Goal: Information Seeking & Learning: Learn about a topic

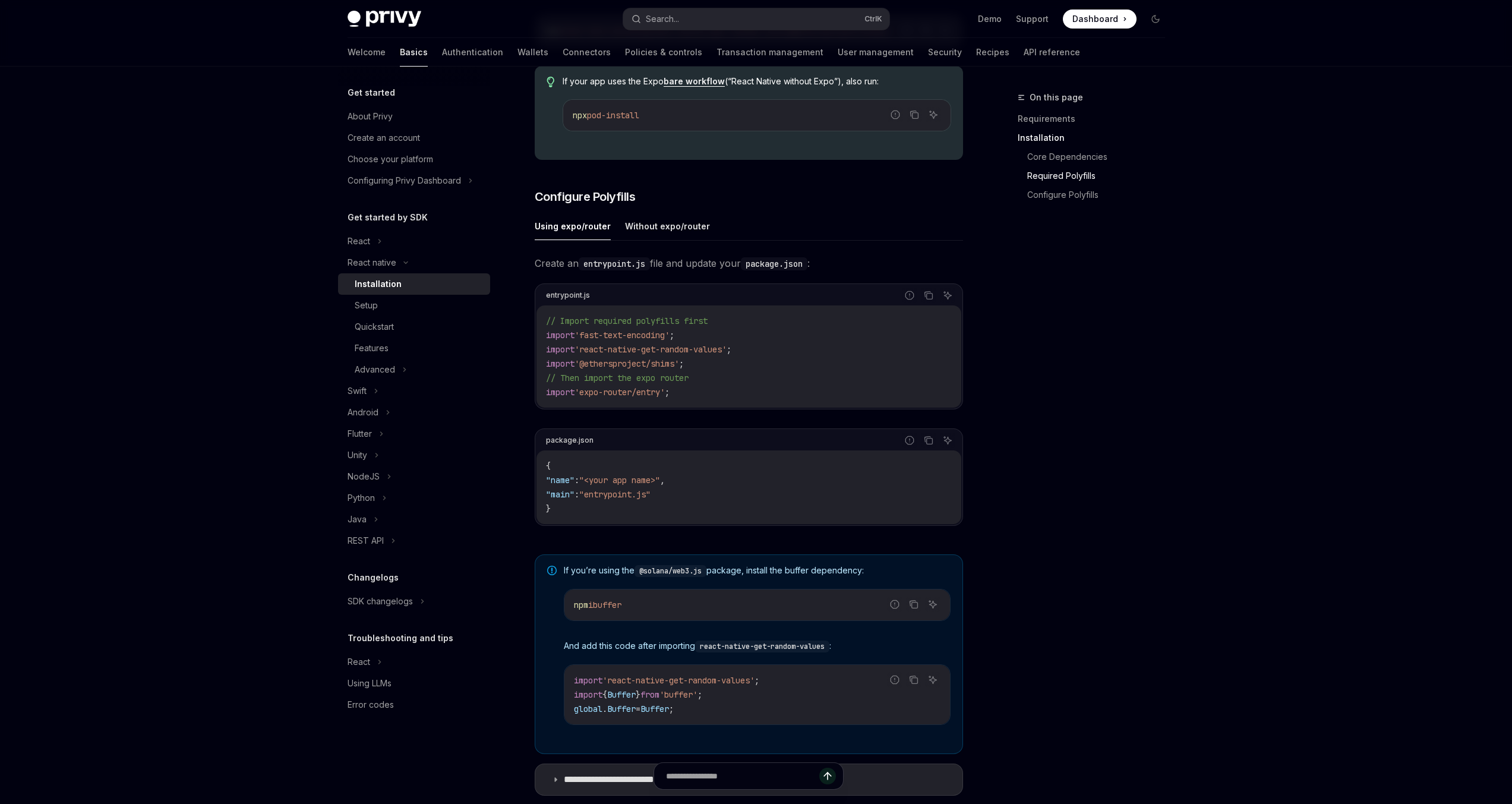
scroll to position [612, 0]
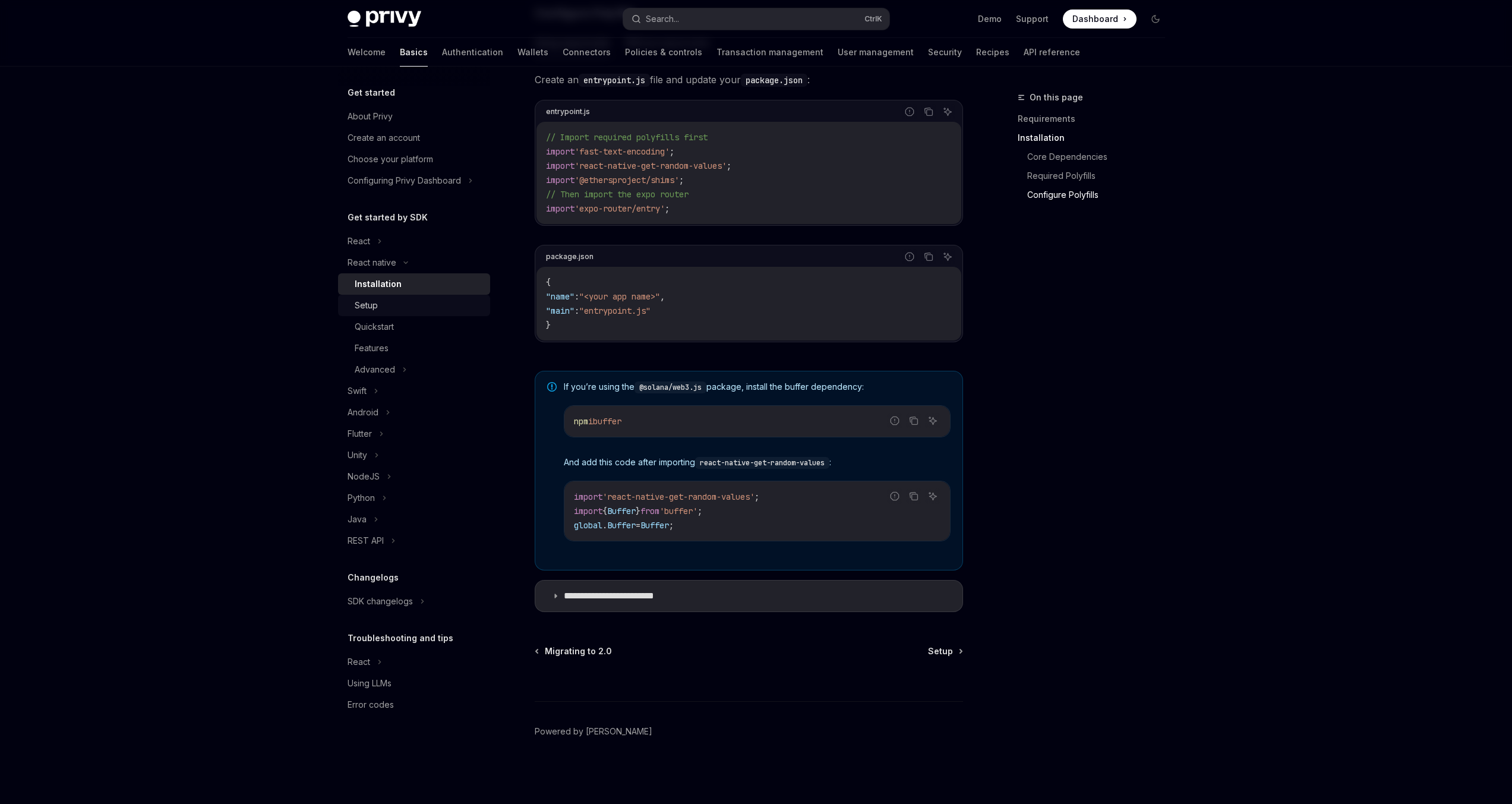
click at [379, 303] on div "Setup" at bounding box center [418, 305] width 128 height 14
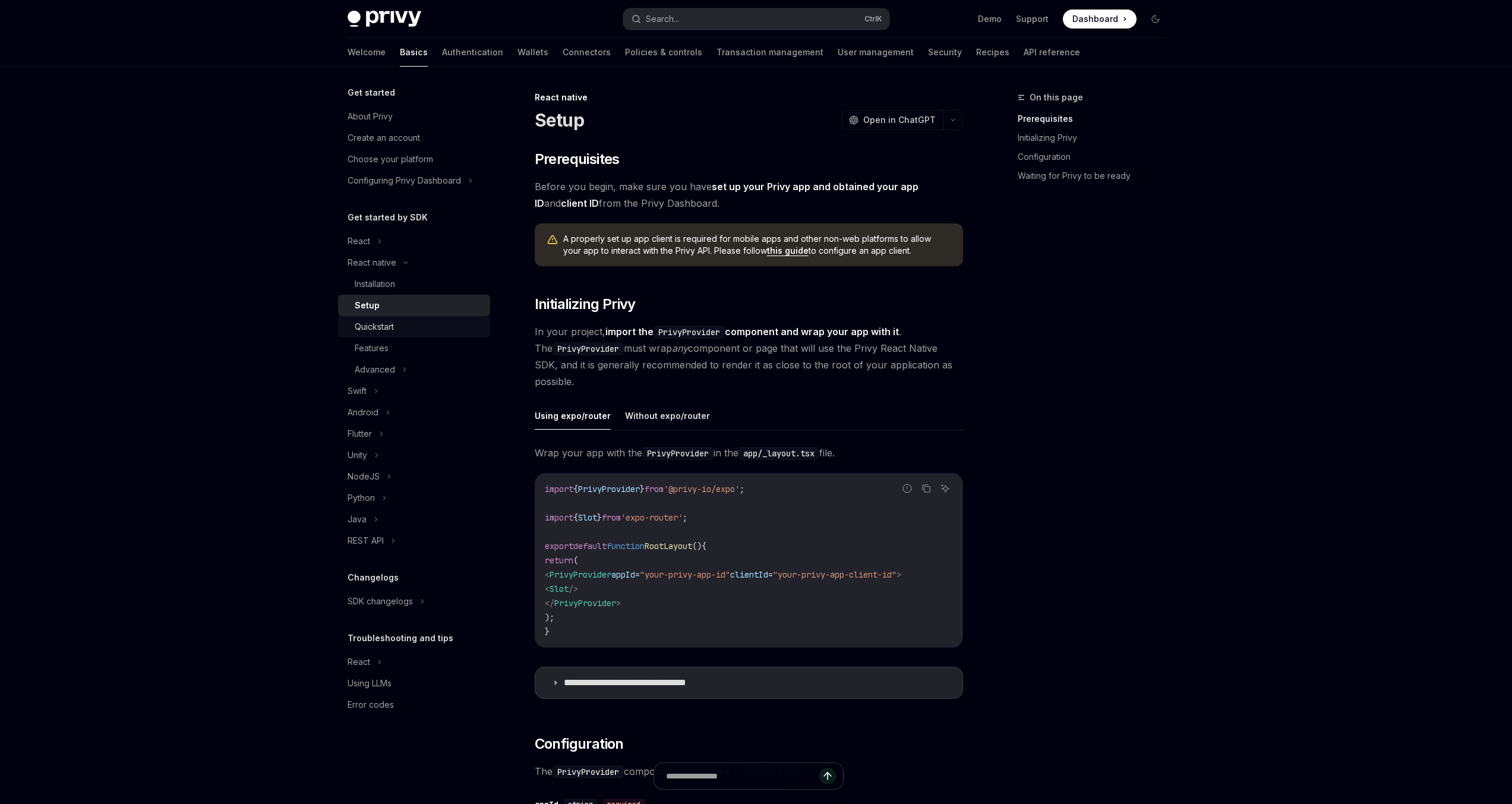
click at [377, 328] on div "Quickstart" at bounding box center [374, 326] width 39 height 14
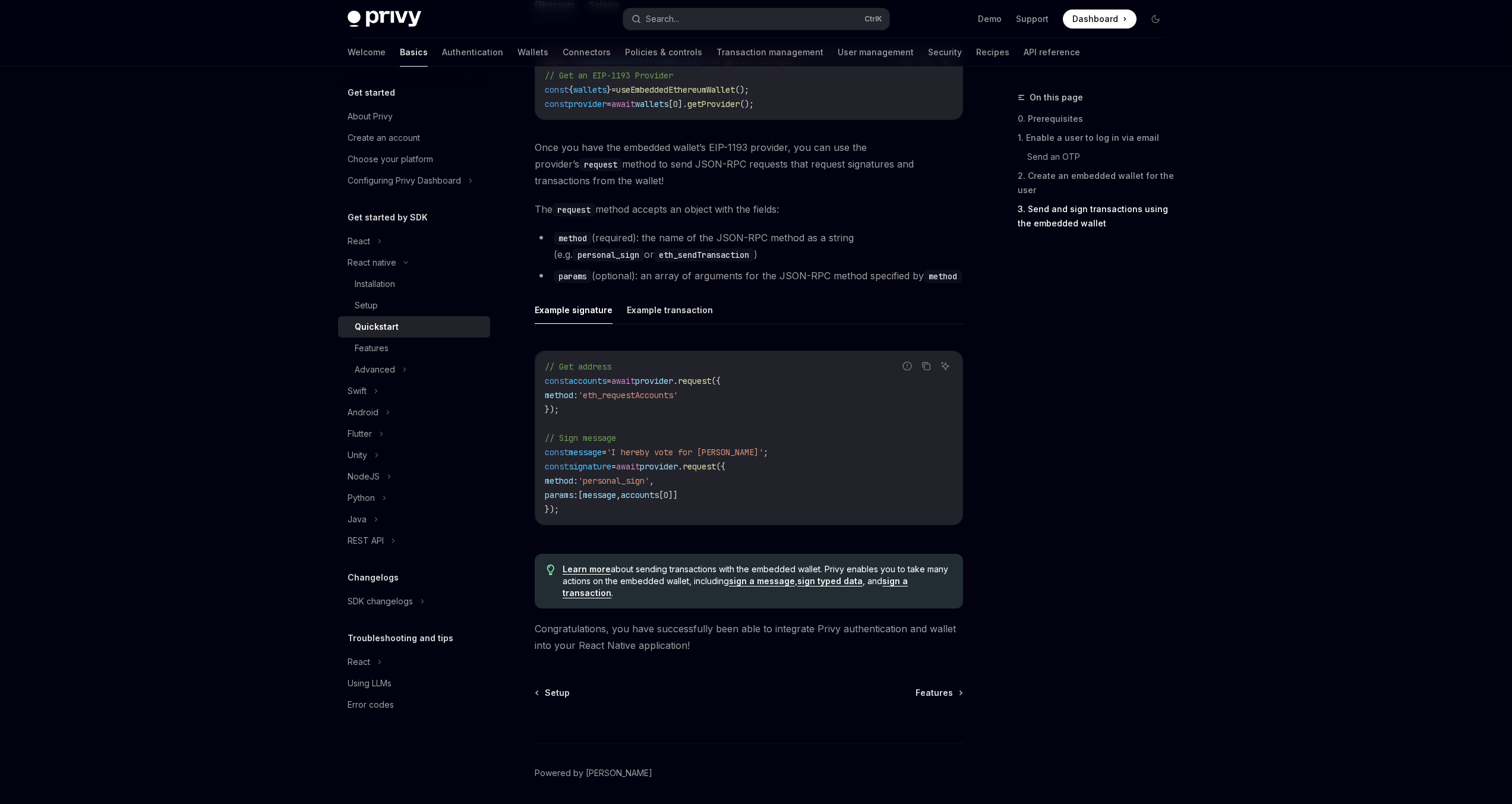
scroll to position [1319, 0]
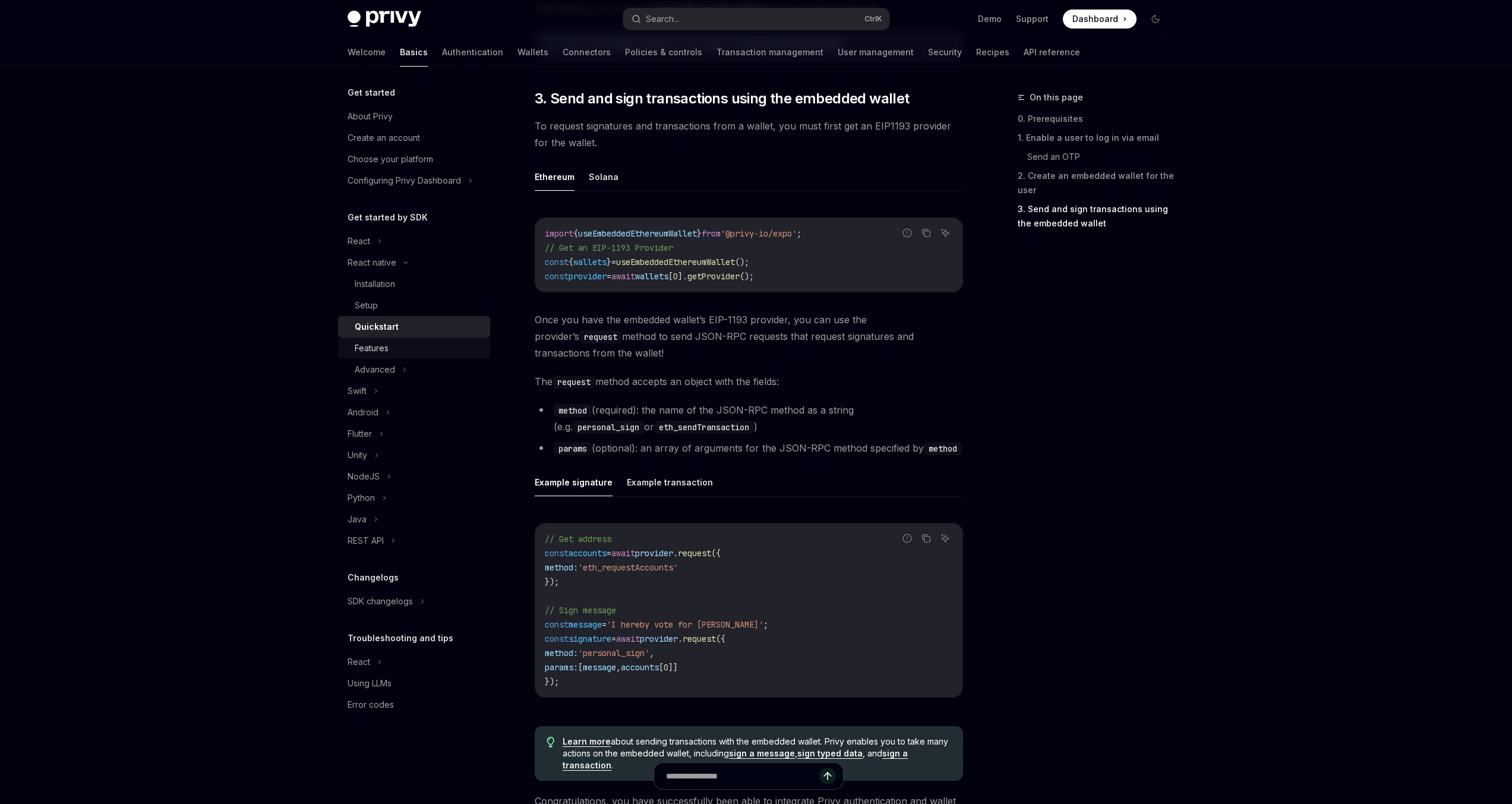
click at [376, 349] on div "Features" at bounding box center [371, 348] width 34 height 14
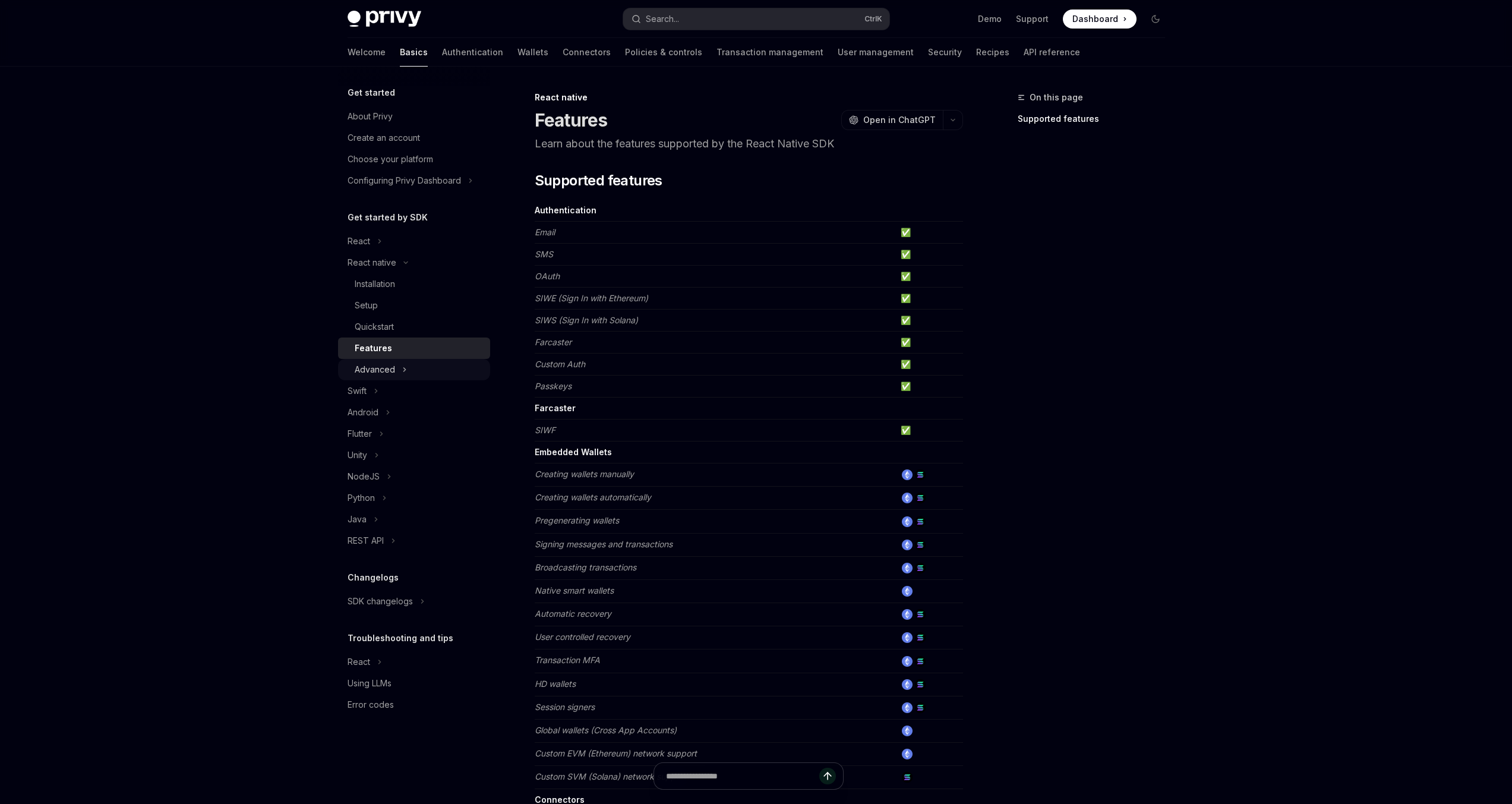
click at [372, 371] on div "Advanced" at bounding box center [375, 369] width 40 height 14
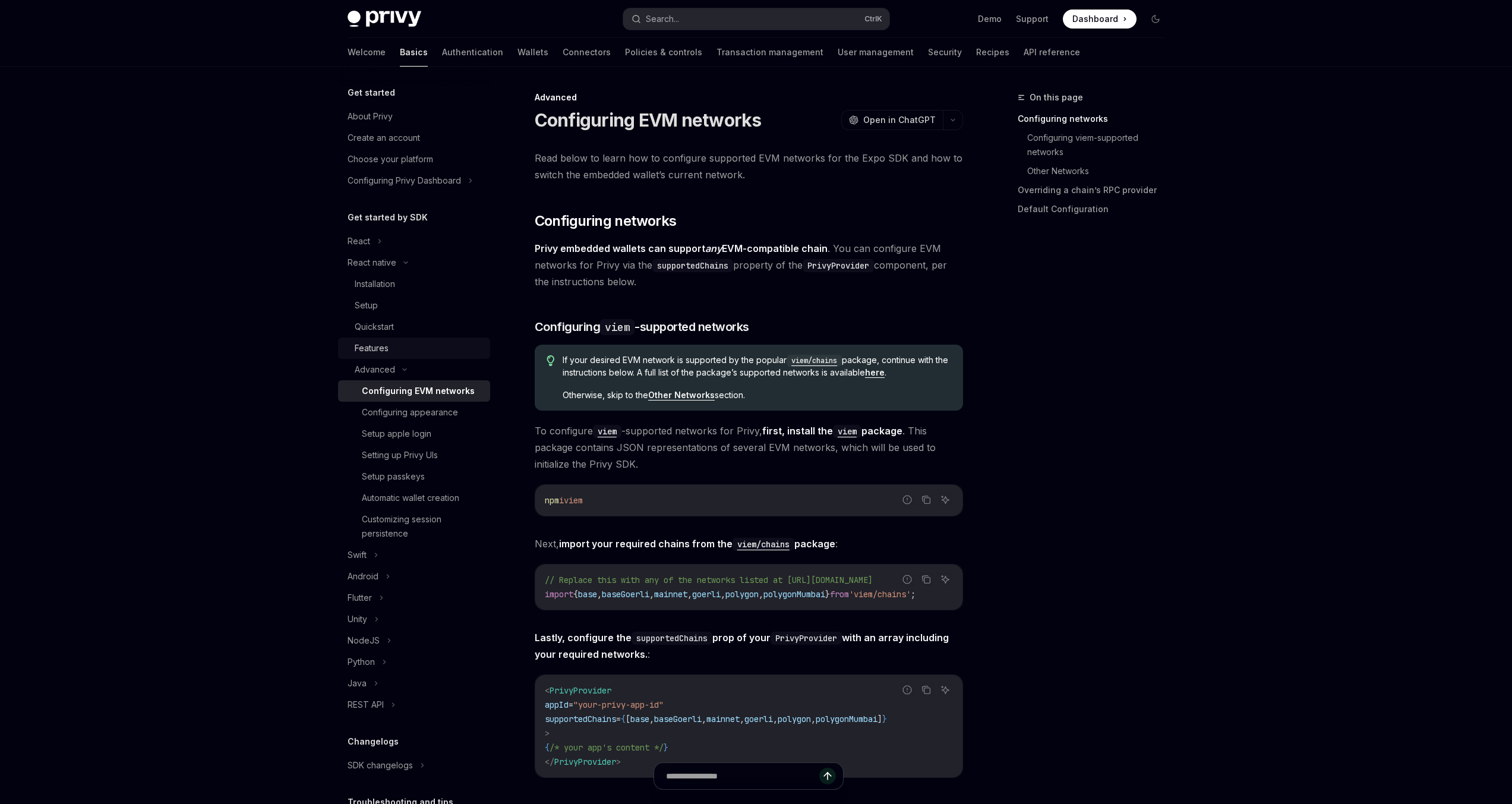
click at [374, 352] on div "Features" at bounding box center [371, 348] width 34 height 14
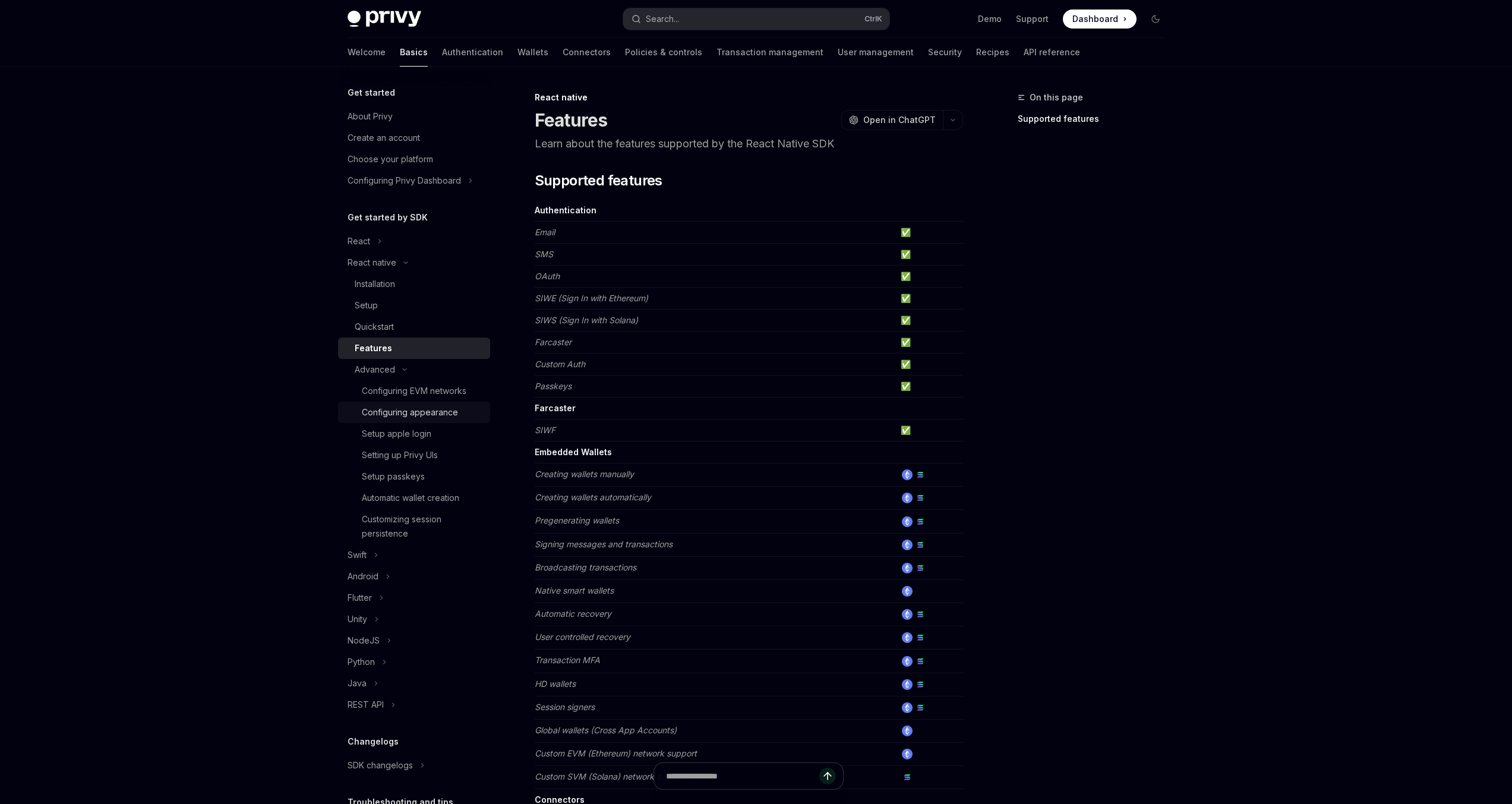
drag, startPoint x: 423, startPoint y: 408, endPoint x: 416, endPoint y: 409, distance: 7.1
click at [423, 408] on div "Configuring appearance" at bounding box center [410, 412] width 96 height 14
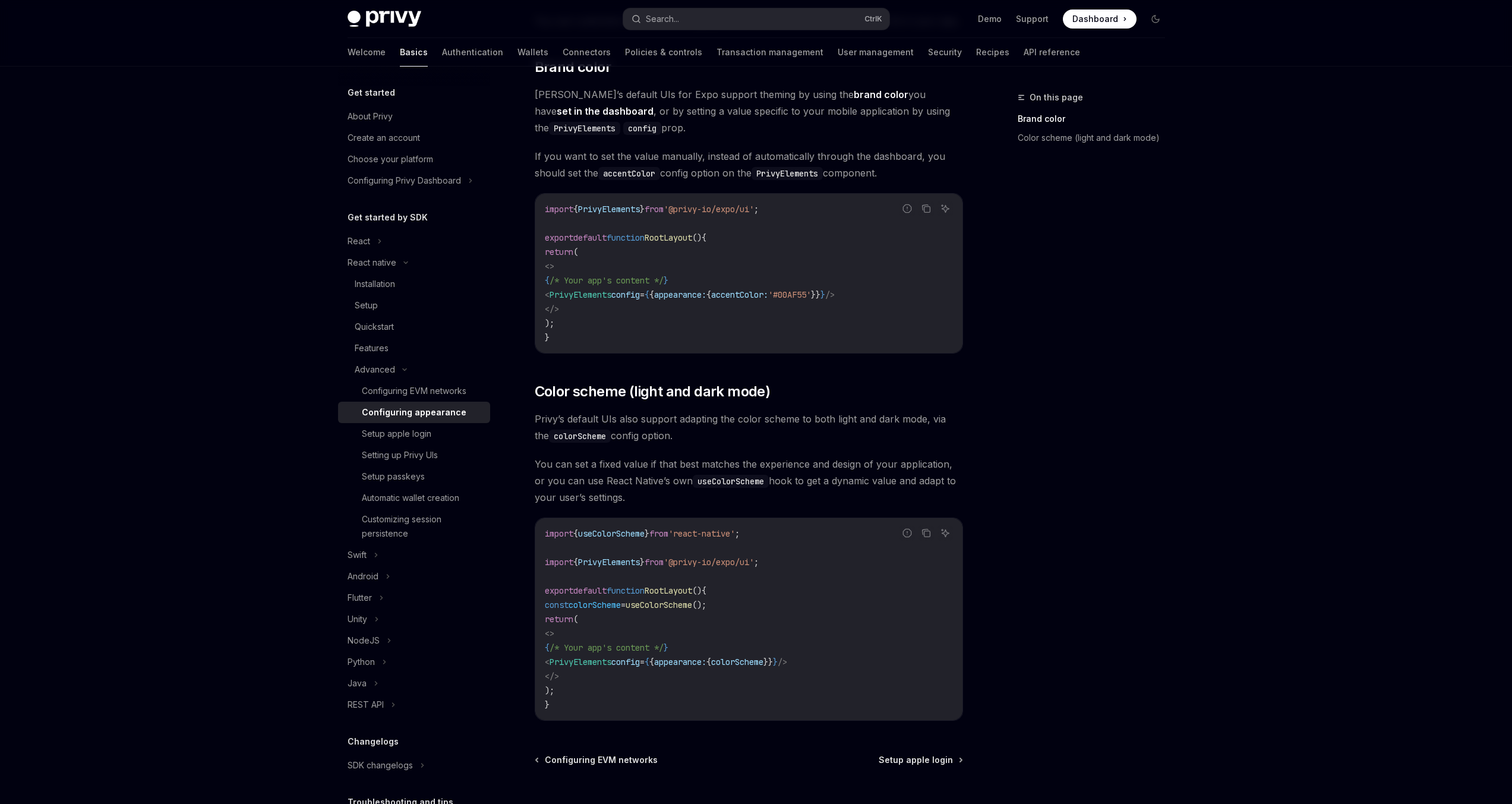
scroll to position [246, 0]
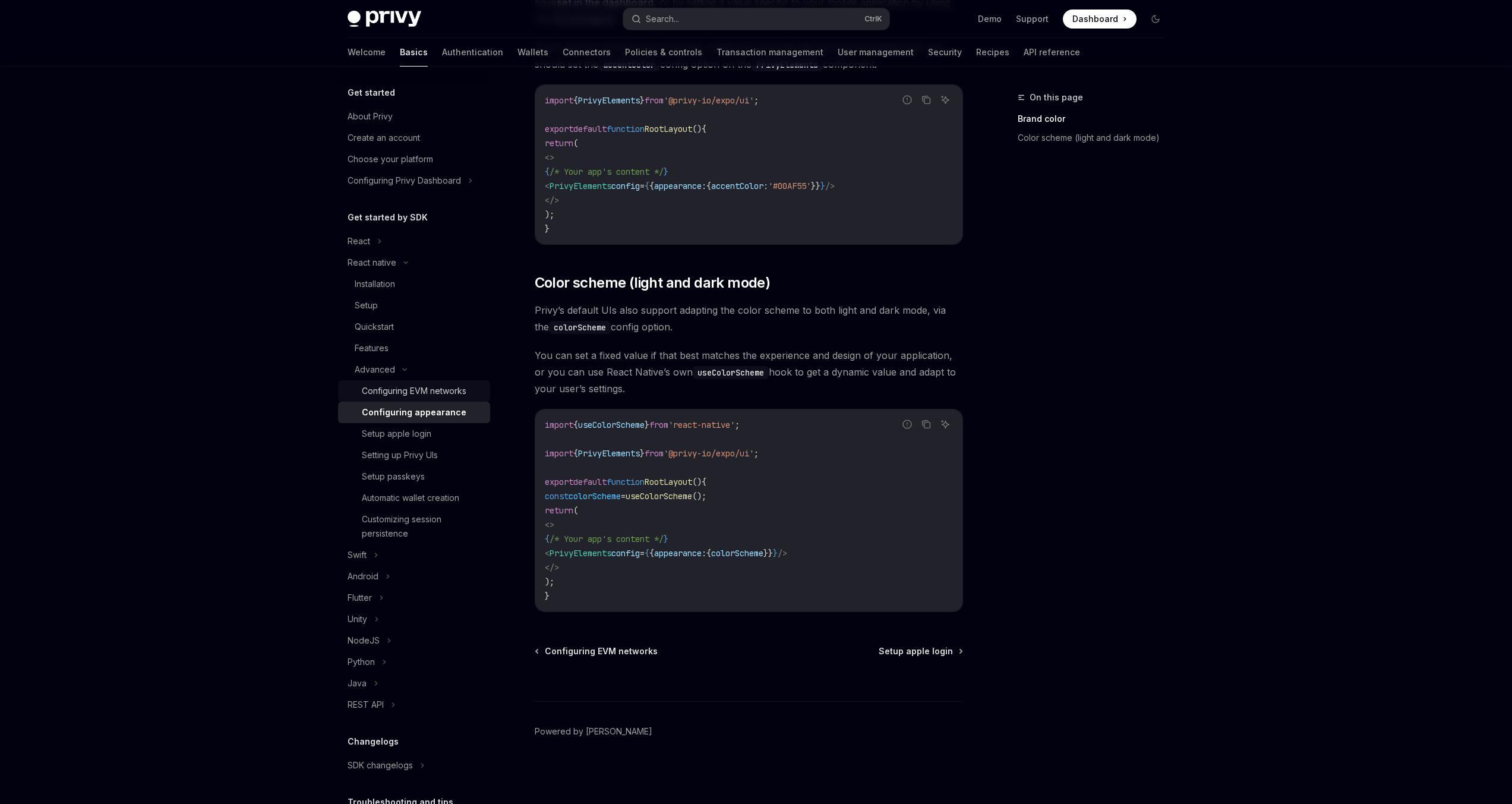
click at [436, 389] on div "Configuring EVM networks" at bounding box center [414, 391] width 105 height 14
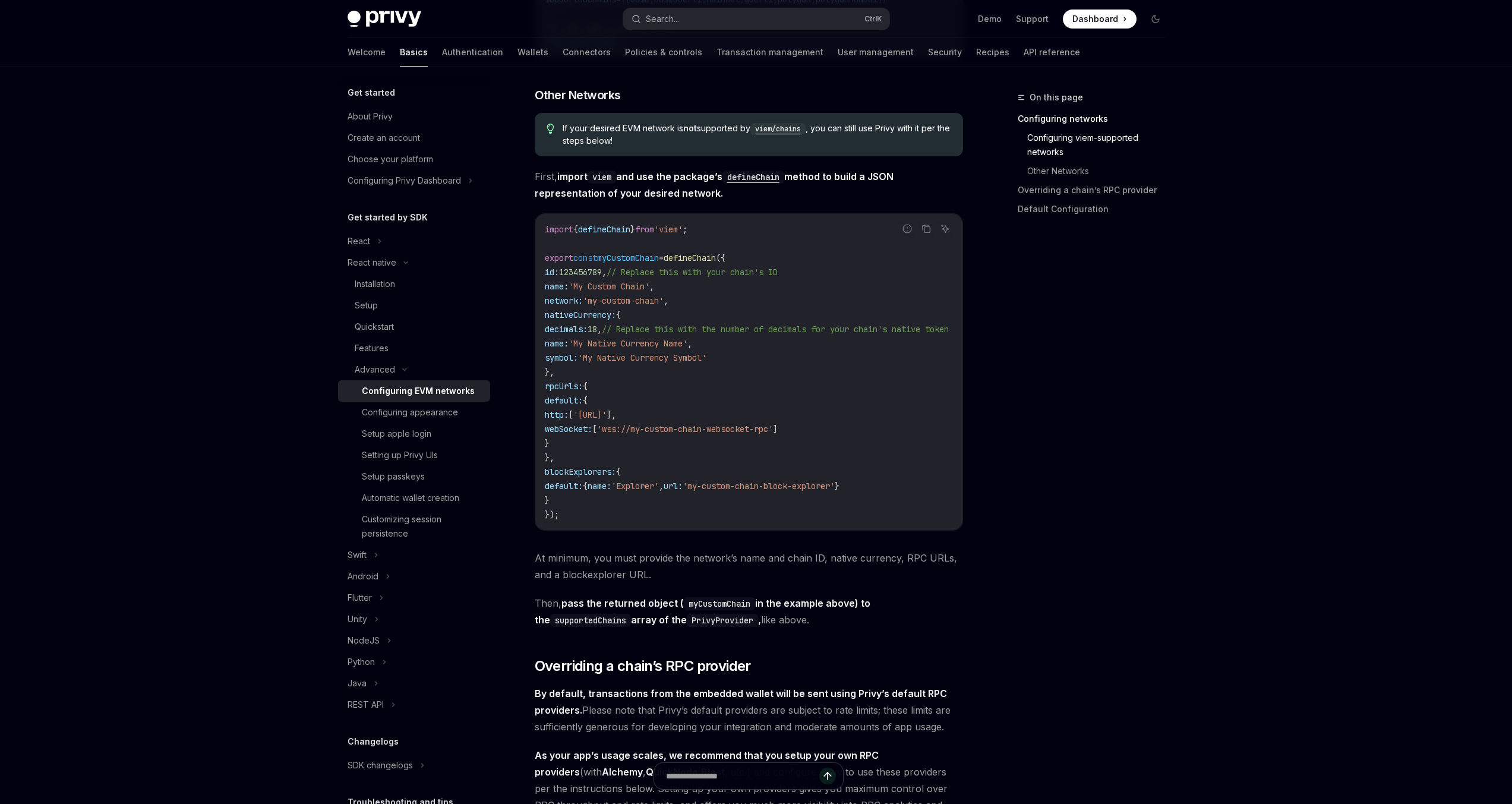
scroll to position [1070, 0]
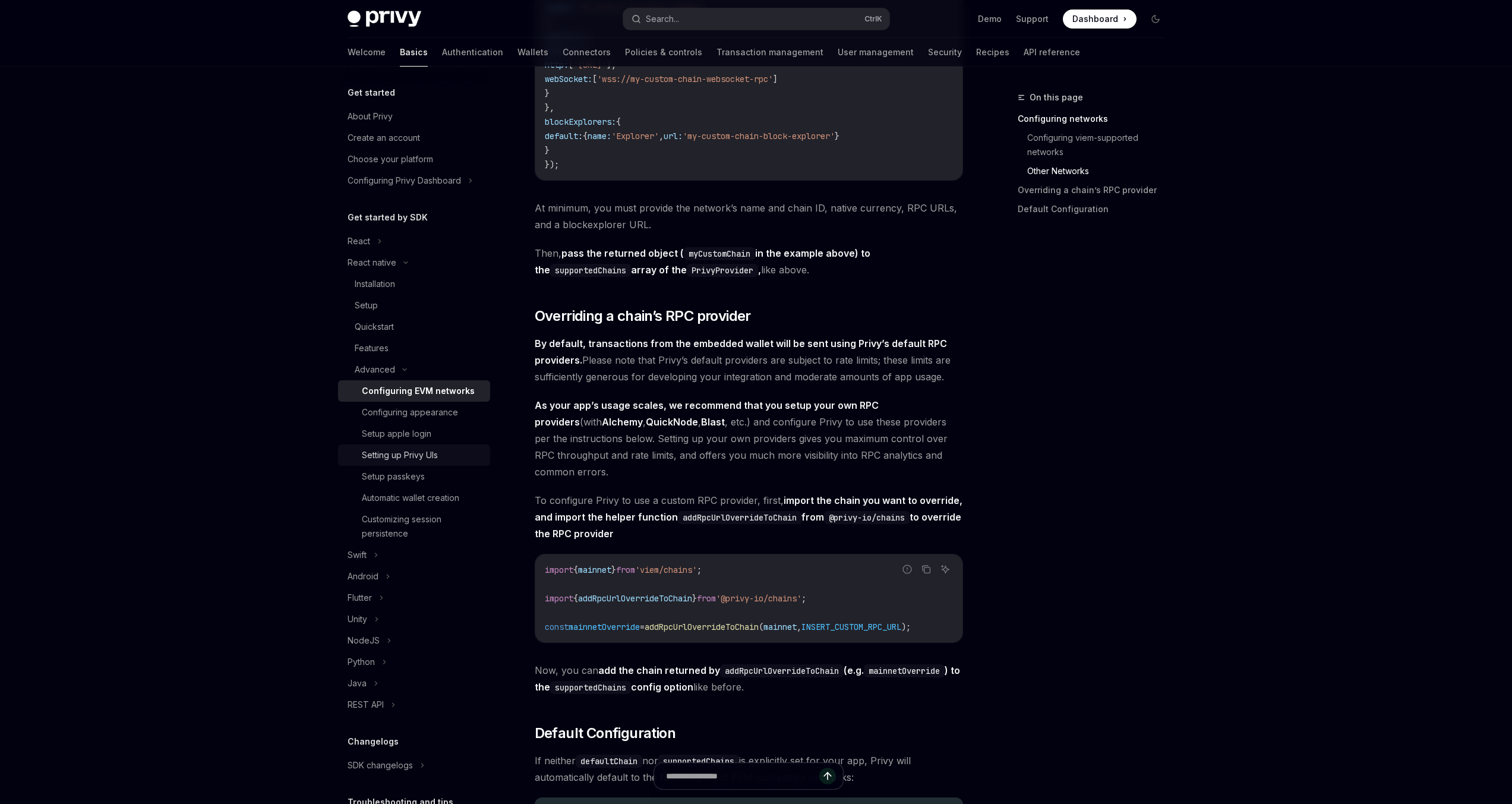
click at [420, 455] on div "Setting up Privy UIs" at bounding box center [399, 455] width 76 height 14
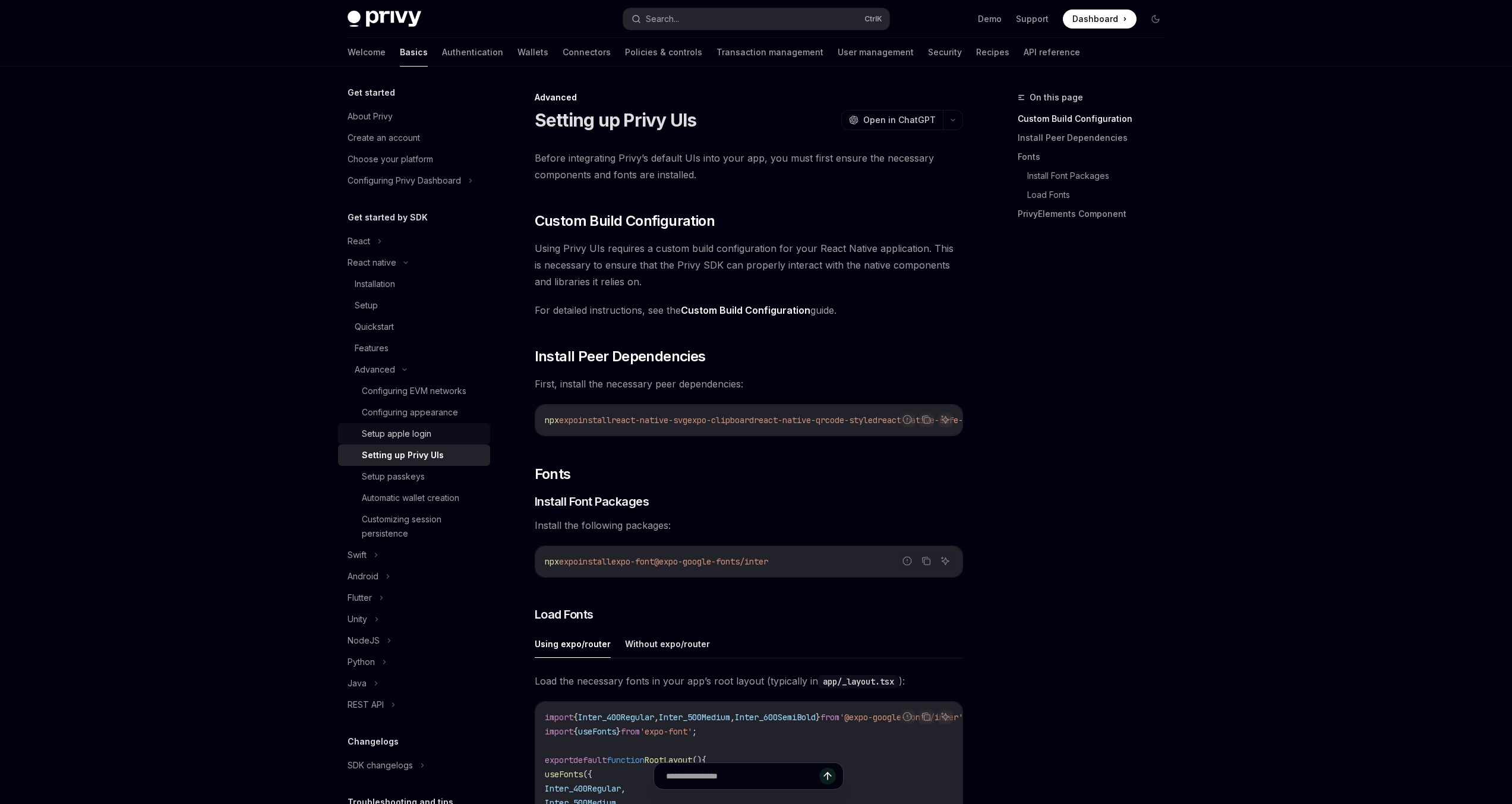
click at [409, 435] on div "Setup apple login" at bounding box center [397, 433] width 70 height 14
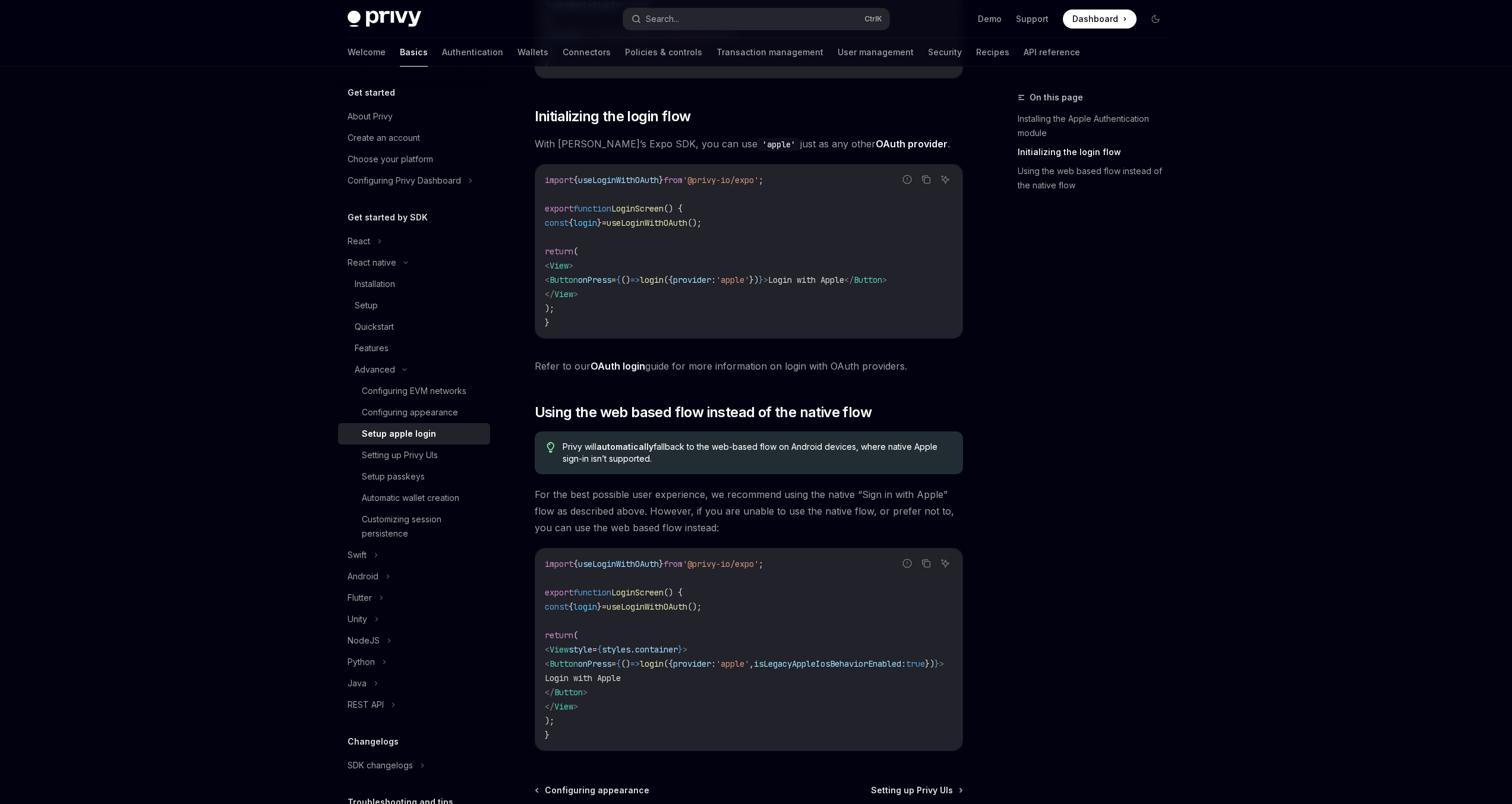
scroll to position [701, 0]
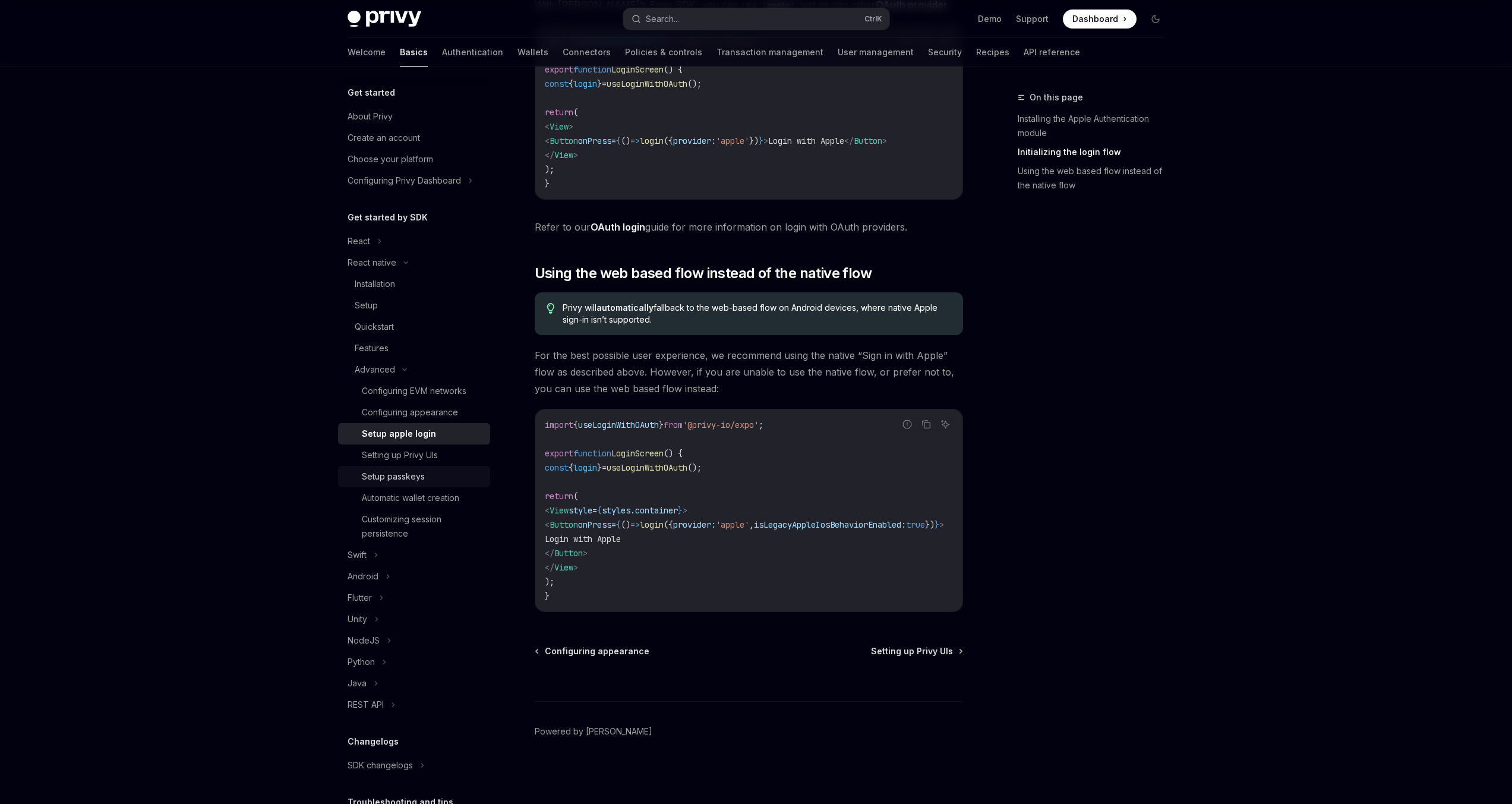
click at [418, 478] on div "Setup passkeys" at bounding box center [393, 476] width 63 height 14
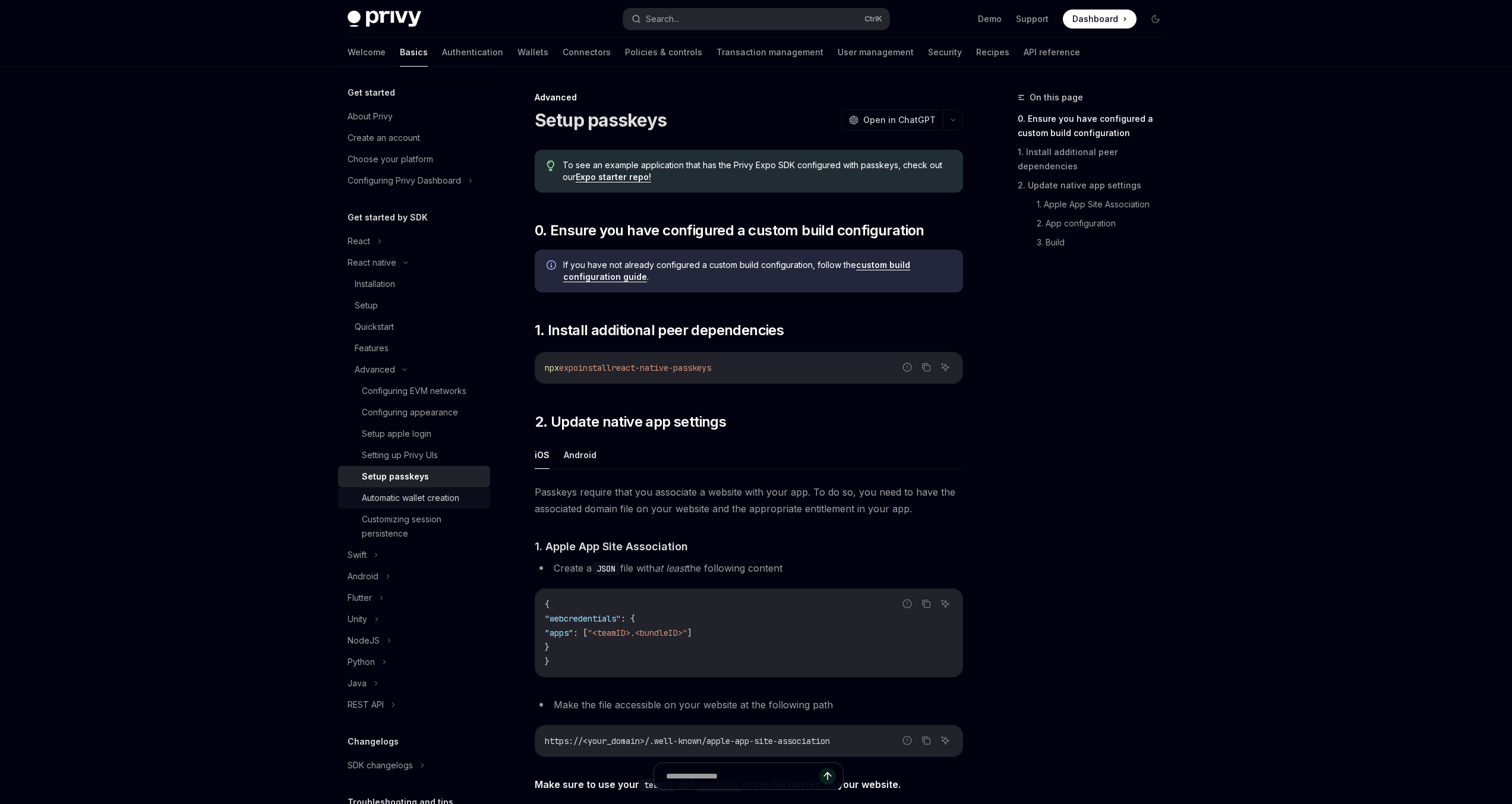
drag, startPoint x: 407, startPoint y: 502, endPoint x: 423, endPoint y: 503, distance: 16.0
click at [406, 502] on div "Automatic wallet creation" at bounding box center [410, 498] width 97 height 14
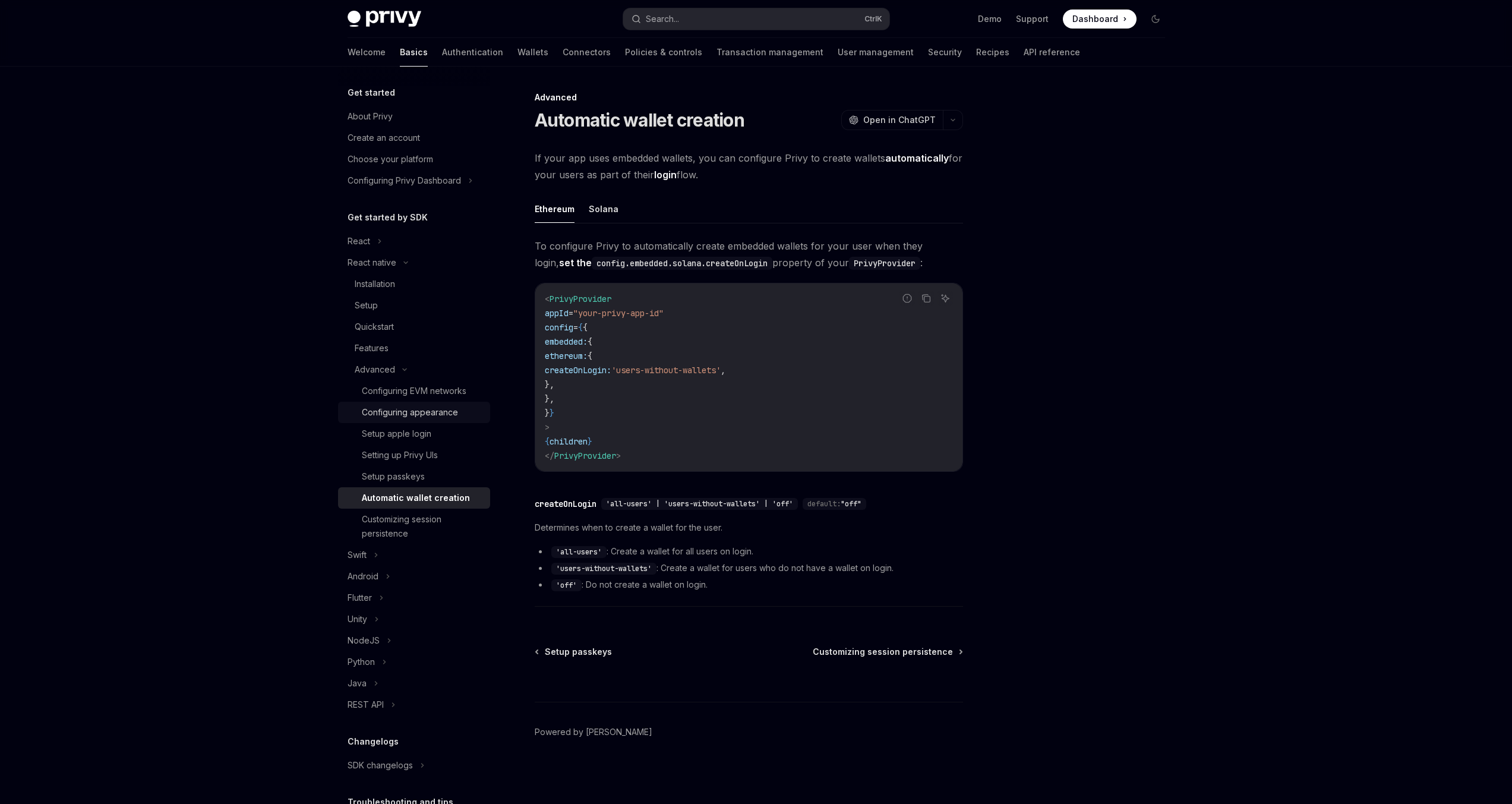
drag, startPoint x: 414, startPoint y: 433, endPoint x: 414, endPoint y: 422, distance: 11.0
click at [414, 432] on div "Setup apple login" at bounding box center [397, 433] width 70 height 14
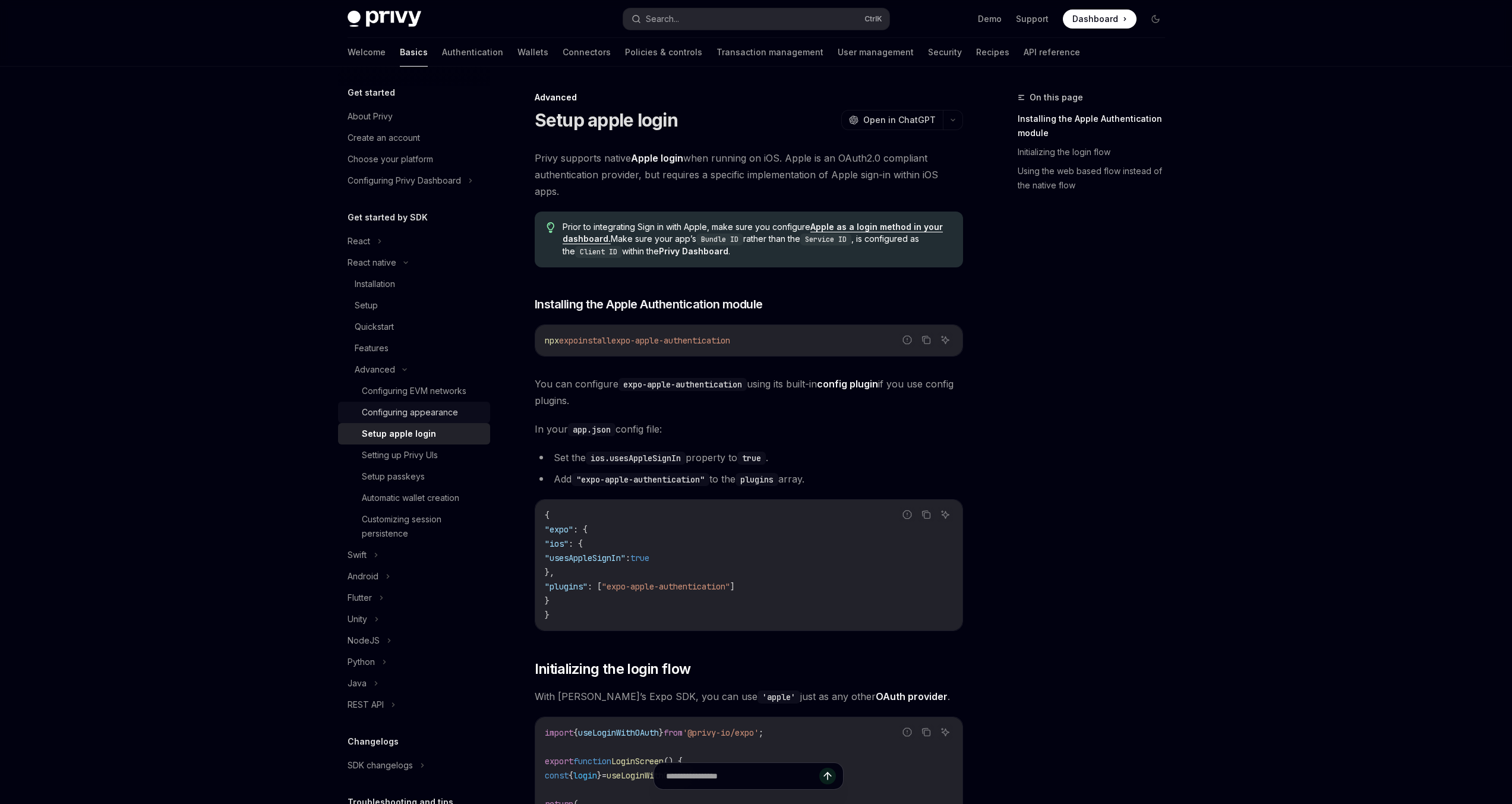
click at [416, 406] on div "Configuring appearance" at bounding box center [410, 412] width 96 height 14
type textarea "*"
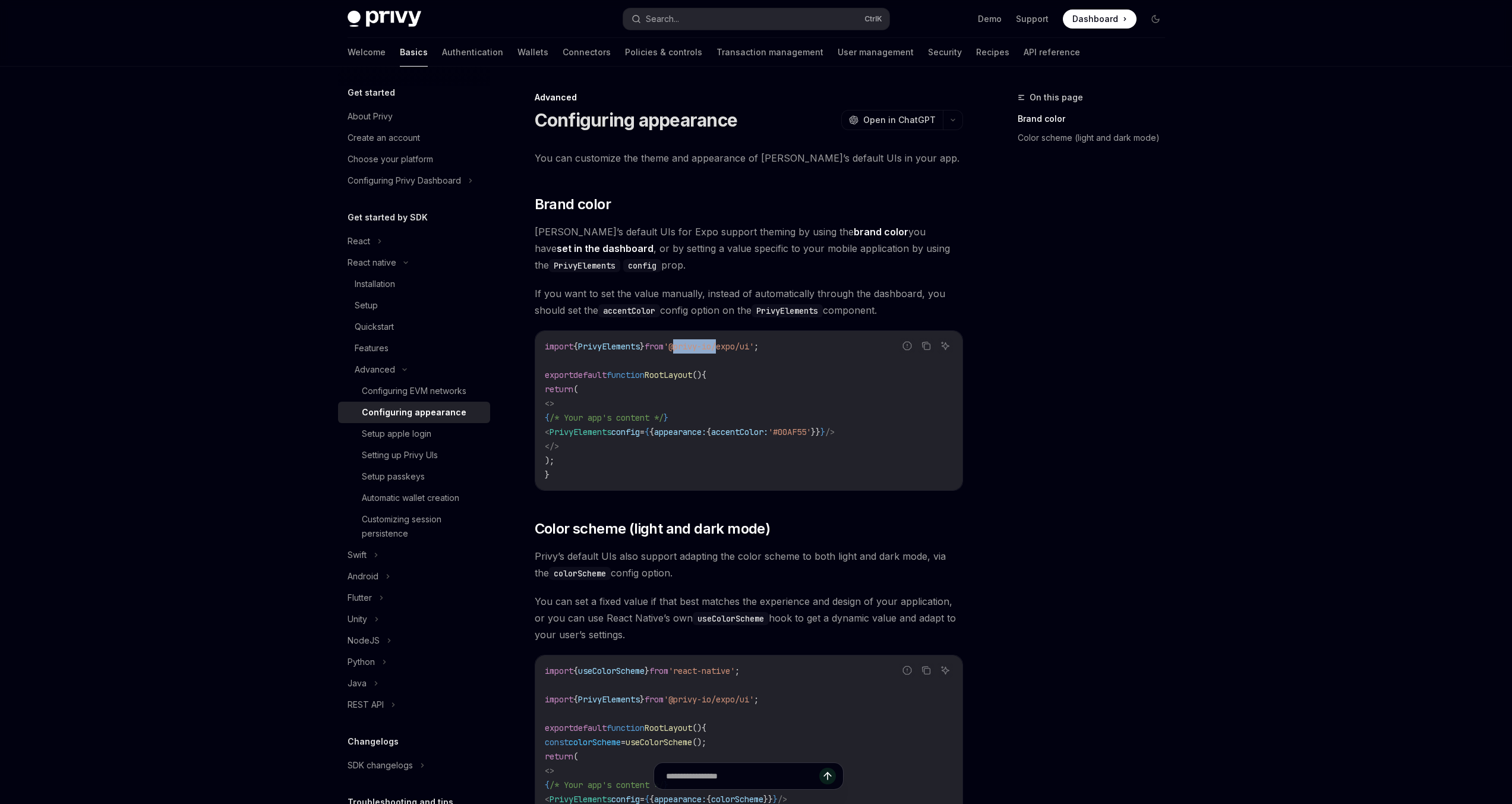
drag, startPoint x: 688, startPoint y: 346, endPoint x: 735, endPoint y: 343, distance: 47.1
click at [735, 343] on span "'@privy-io/expo/ui'" at bounding box center [708, 347] width 91 height 11
click at [735, 362] on code "import { PrivyElements } from '@privy-io/expo/ui' ; export default function Roo…" at bounding box center [749, 410] width 408 height 142
drag, startPoint x: 574, startPoint y: 433, endPoint x: 936, endPoint y: 436, distance: 362.0
click at [936, 436] on code "import { PrivyElements } from '@privy-io/expo/ui' ; export default function Roo…" at bounding box center [749, 410] width 408 height 142
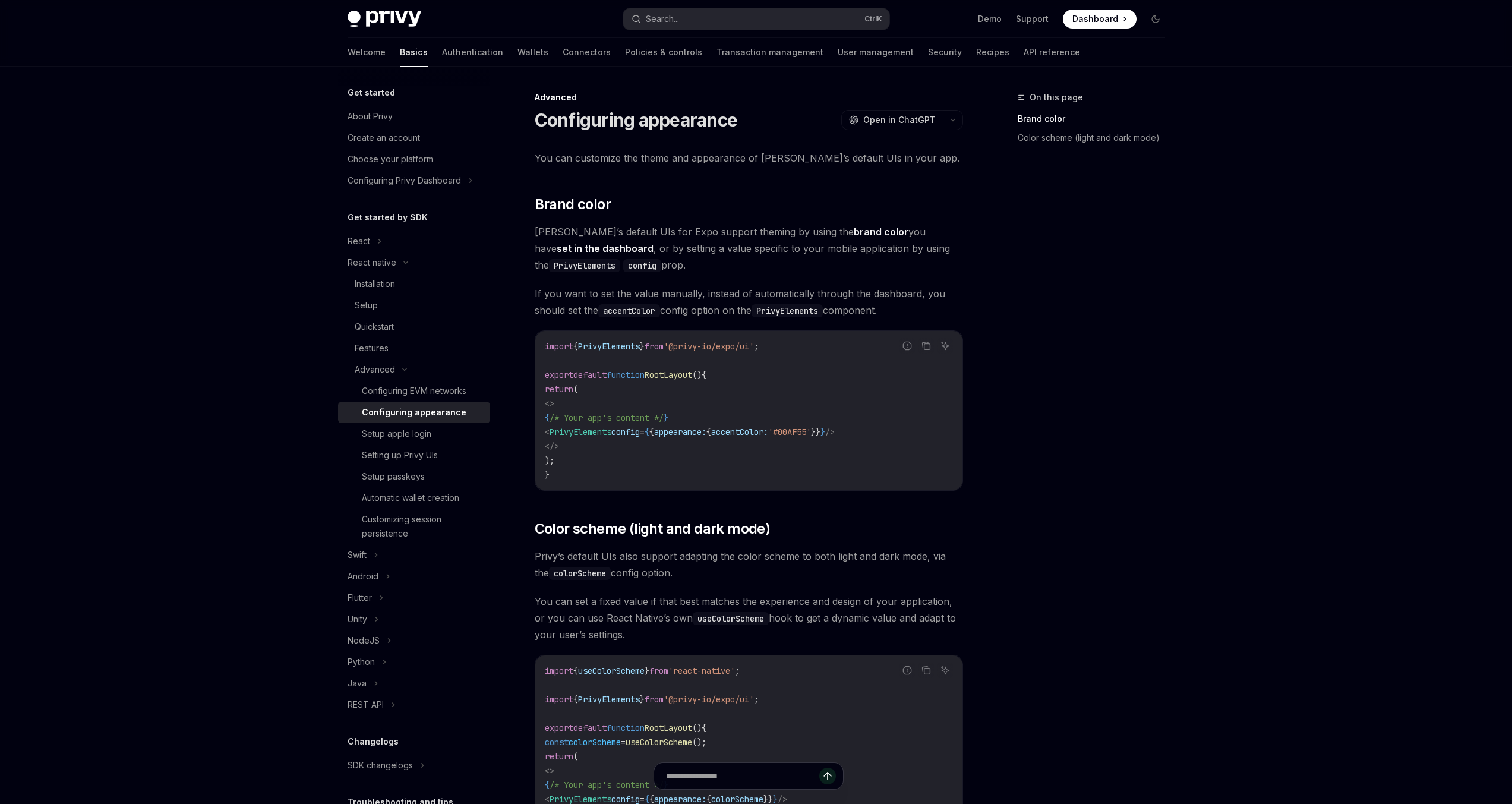
click at [597, 539] on div "You can customize the theme and appearance of [PERSON_NAME]’s default UIs in yo…" at bounding box center [749, 504] width 428 height 709
